Goal: Task Accomplishment & Management: Manage account settings

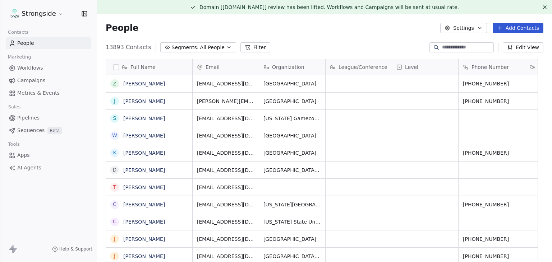
scroll to position [6, 6]
click at [50, 15] on html "Strongside Contacts People Marketing Workflows Campaigns Metrics & Events Sales…" at bounding box center [276, 131] width 552 height 262
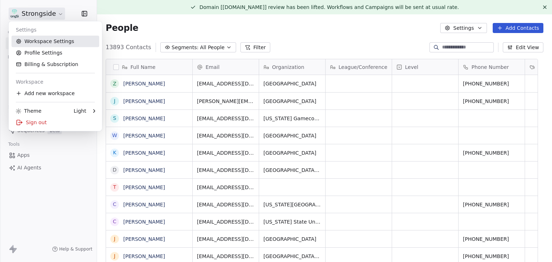
click at [60, 44] on link "Workspace Settings" at bounding box center [55, 41] width 88 height 11
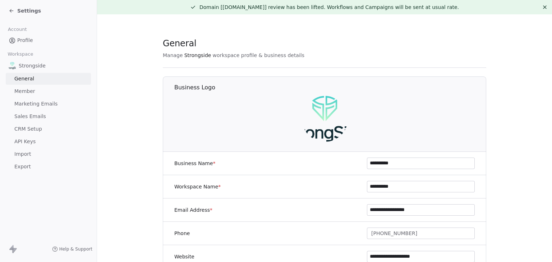
click at [22, 105] on span "Marketing Emails" at bounding box center [35, 104] width 43 height 8
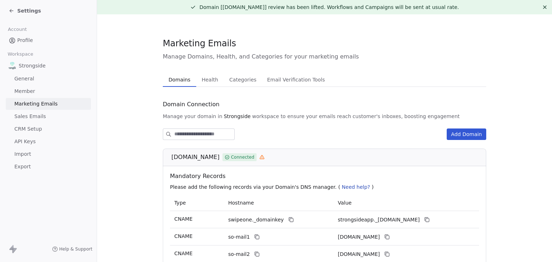
click at [200, 83] on span "Health" at bounding box center [210, 80] width 22 height 10
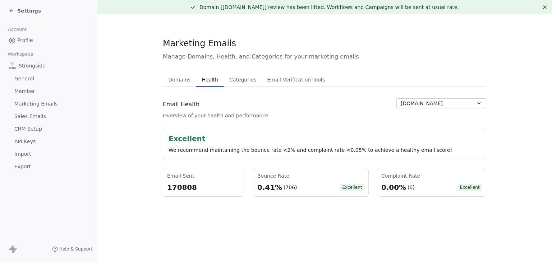
click at [186, 81] on span "Domains" at bounding box center [180, 80] width 28 height 10
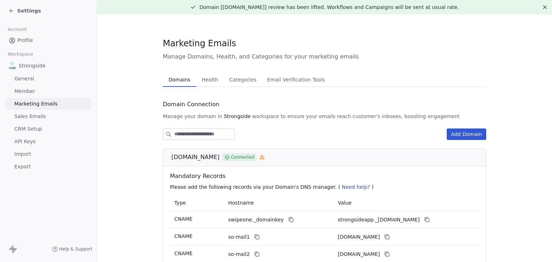
drag, startPoint x: 166, startPoint y: 158, endPoint x: 209, endPoint y: 159, distance: 43.5
click at [209, 159] on div "[DOMAIN_NAME] Connected" at bounding box center [324, 158] width 323 height 18
copy span "[DOMAIN_NAME]"
click at [27, 13] on span "Settings" at bounding box center [29, 10] width 24 height 7
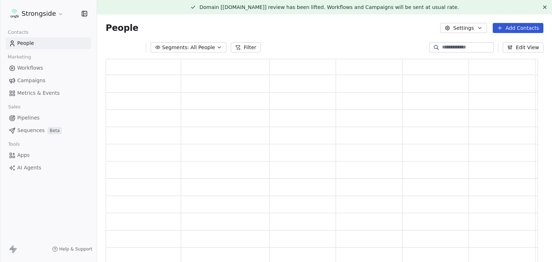
scroll to position [208, 427]
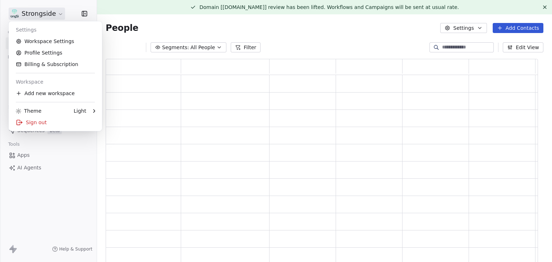
click at [27, 13] on html "Strongside Contacts People Marketing Workflows Campaigns Metrics & Events Sales…" at bounding box center [276, 131] width 552 height 262
click at [39, 125] on div "Sign out" at bounding box center [55, 122] width 88 height 11
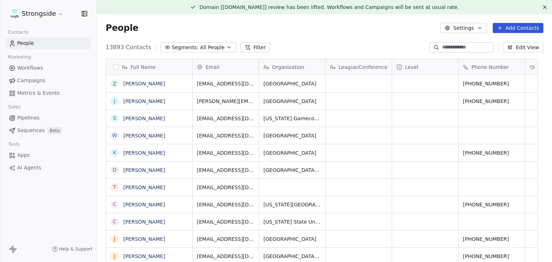
scroll to position [225, 444]
